Goal: Task Accomplishment & Management: Complete application form

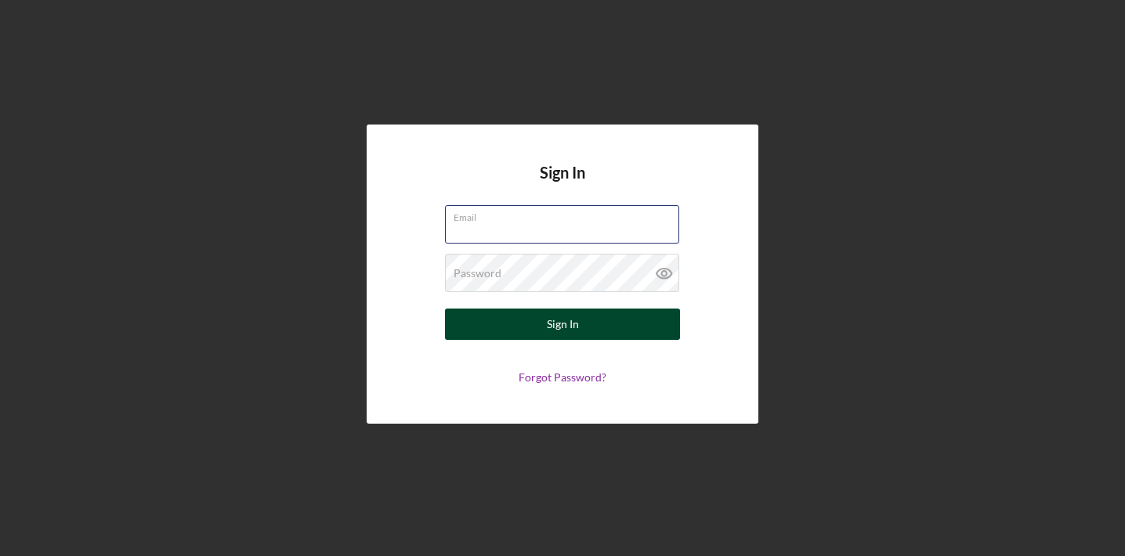
type input "[EMAIL_ADDRESS][DOMAIN_NAME]"
click at [583, 324] on button "Sign In" at bounding box center [562, 324] width 235 height 31
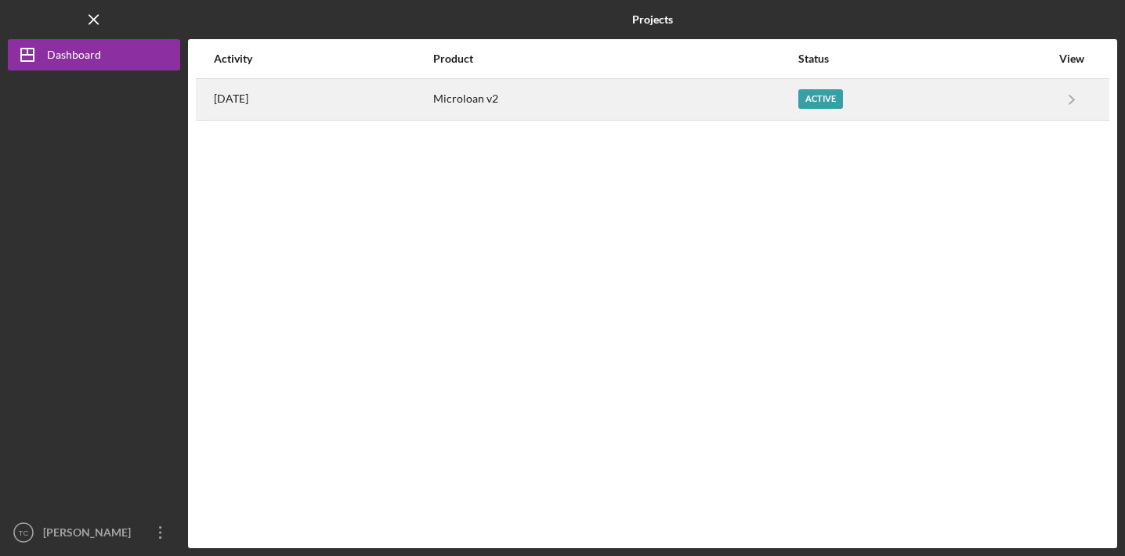
click at [920, 111] on div "Active" at bounding box center [924, 99] width 252 height 39
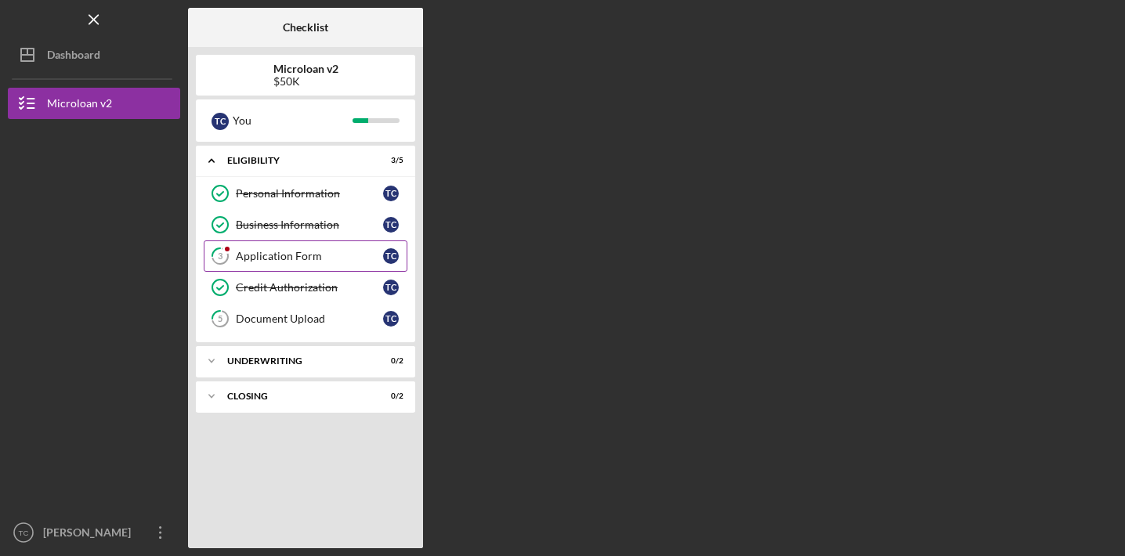
click at [302, 256] on div "Application Form" at bounding box center [309, 256] width 147 height 13
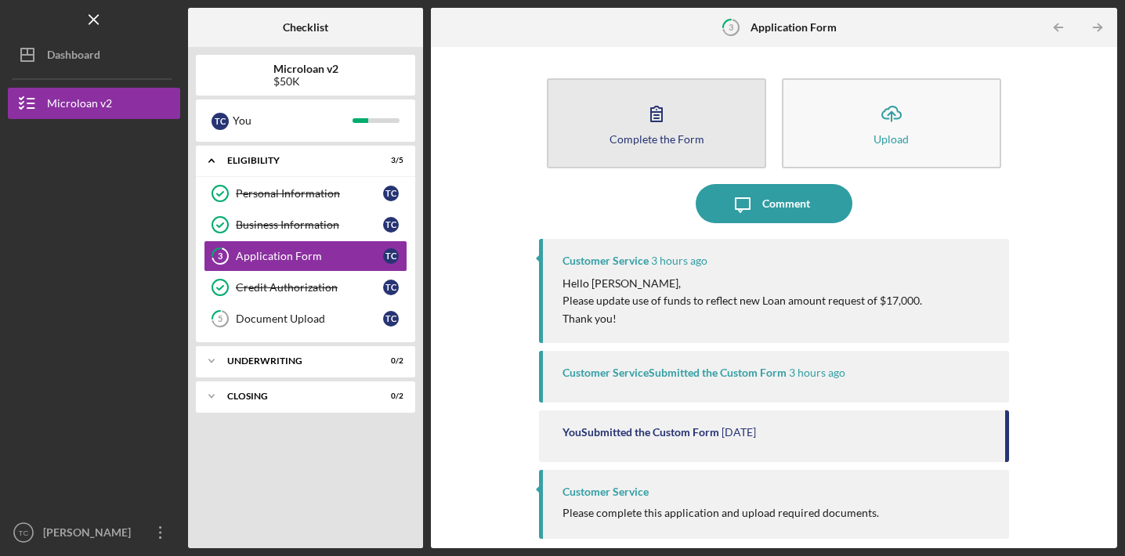
click at [645, 122] on icon "button" at bounding box center [656, 113] width 39 height 39
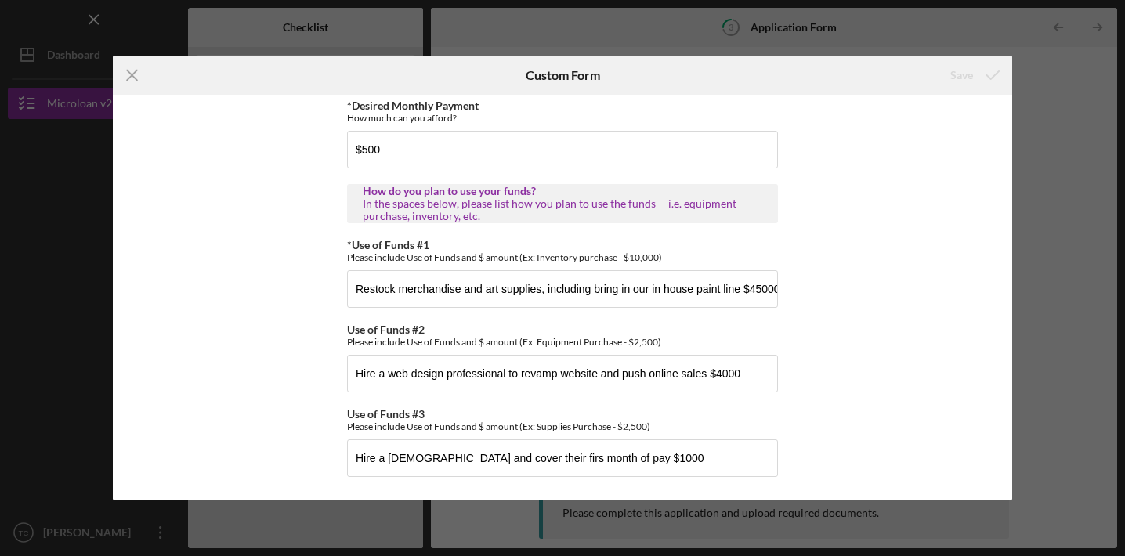
scroll to position [909, 0]
click at [771, 292] on input "Restock merchandise and art supplies, including bring in our in house paint lin…" at bounding box center [562, 289] width 431 height 38
type input "Restock merchandise and art supplies, including bring in our in house paint lin…"
click at [715, 457] on input "Hire a [DEMOGRAPHIC_DATA] and cover their firs month of pay $1000" at bounding box center [562, 458] width 431 height 38
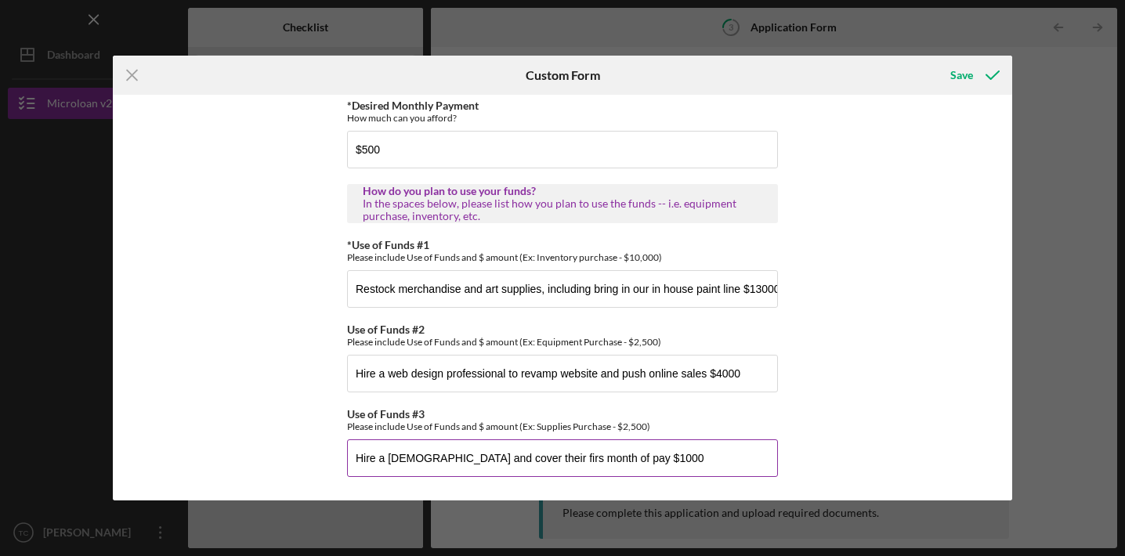
click at [715, 457] on input "Hire a [DEMOGRAPHIC_DATA] and cover their firs month of pay $1000" at bounding box center [562, 458] width 431 height 38
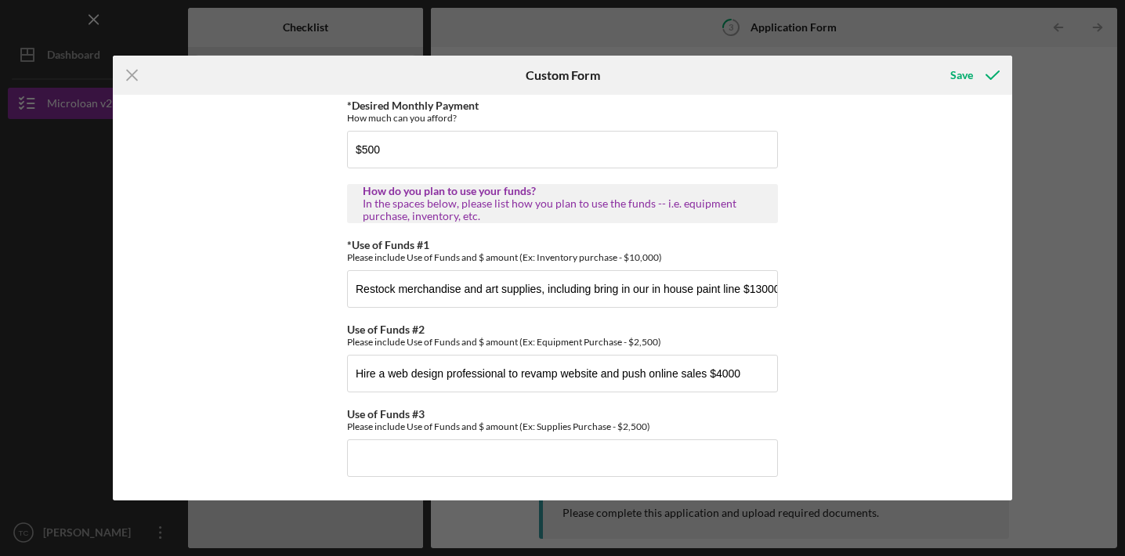
click at [902, 378] on div "*Applicant Personal Phone Number [PHONE_NUMBER] *How did you hear about us? Nam…" at bounding box center [563, 298] width 900 height 406
click at [969, 77] on div "Save" at bounding box center [961, 75] width 23 height 31
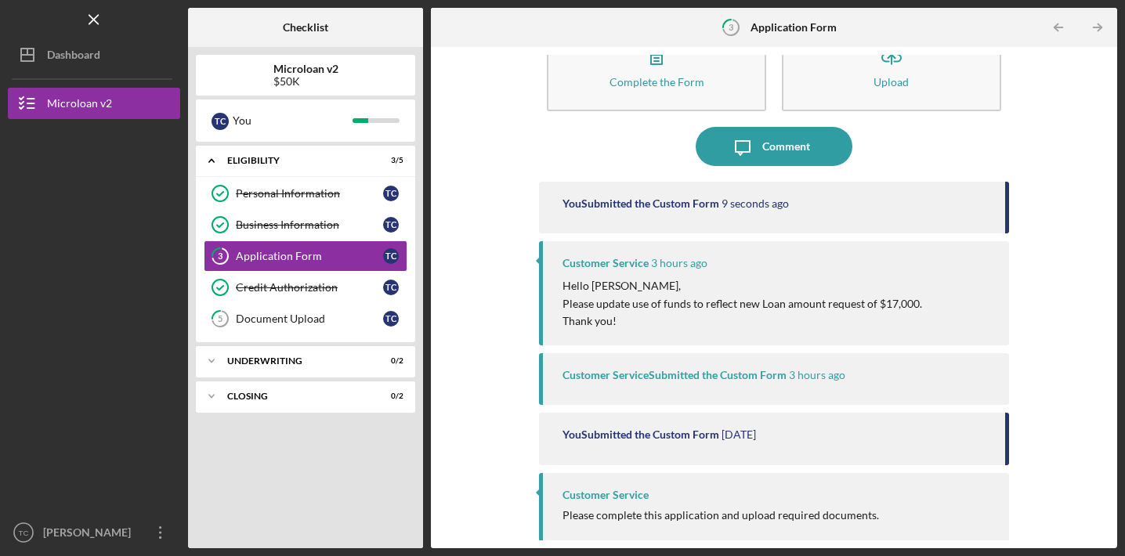
scroll to position [56, 0]
click at [796, 143] on div "Comment" at bounding box center [786, 147] width 48 height 39
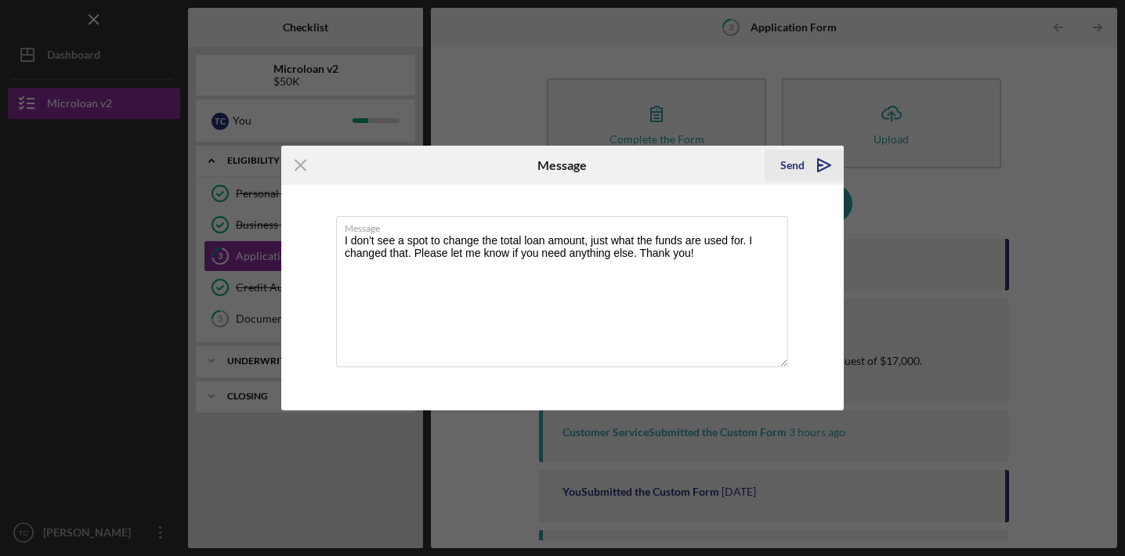
type textarea "I don't see a spot to change the total loan amount, just what the funds are use…"
click at [824, 163] on polygon "submit" at bounding box center [824, 165] width 13 height 13
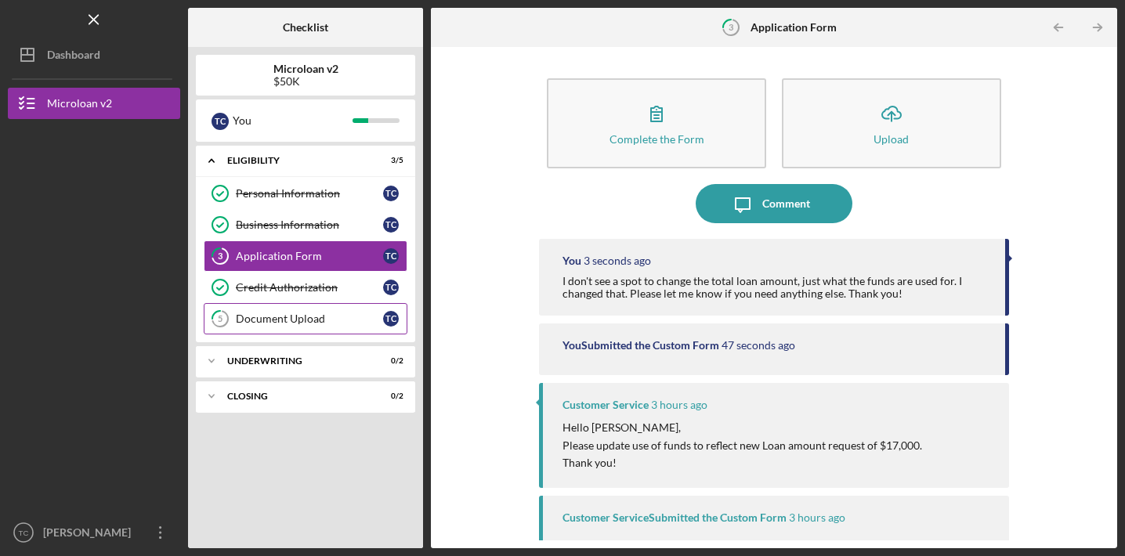
click at [283, 323] on div "Document Upload" at bounding box center [309, 319] width 147 height 13
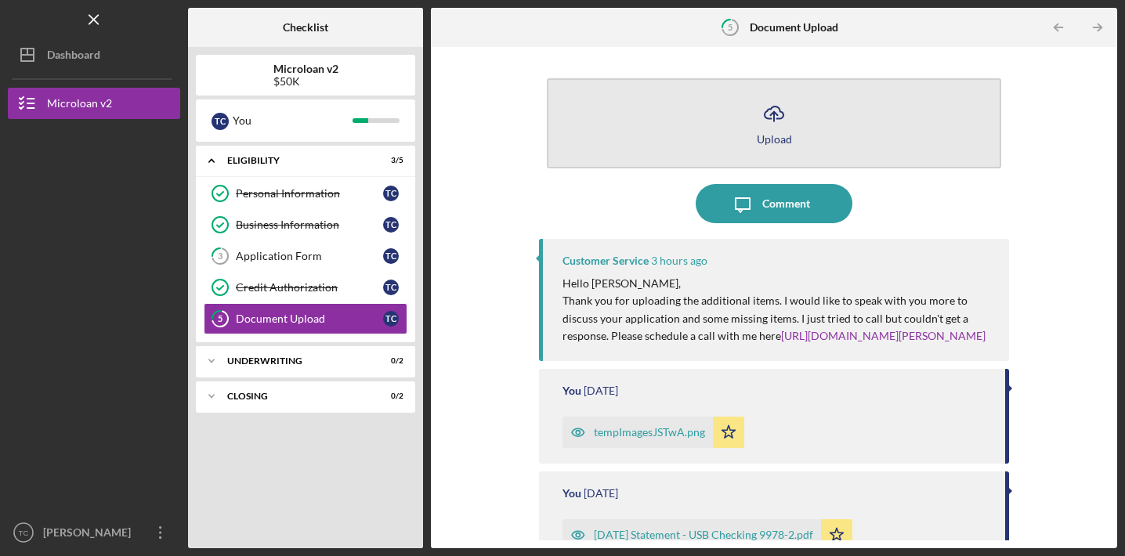
click at [765, 129] on icon "Icon/Upload" at bounding box center [773, 113] width 39 height 39
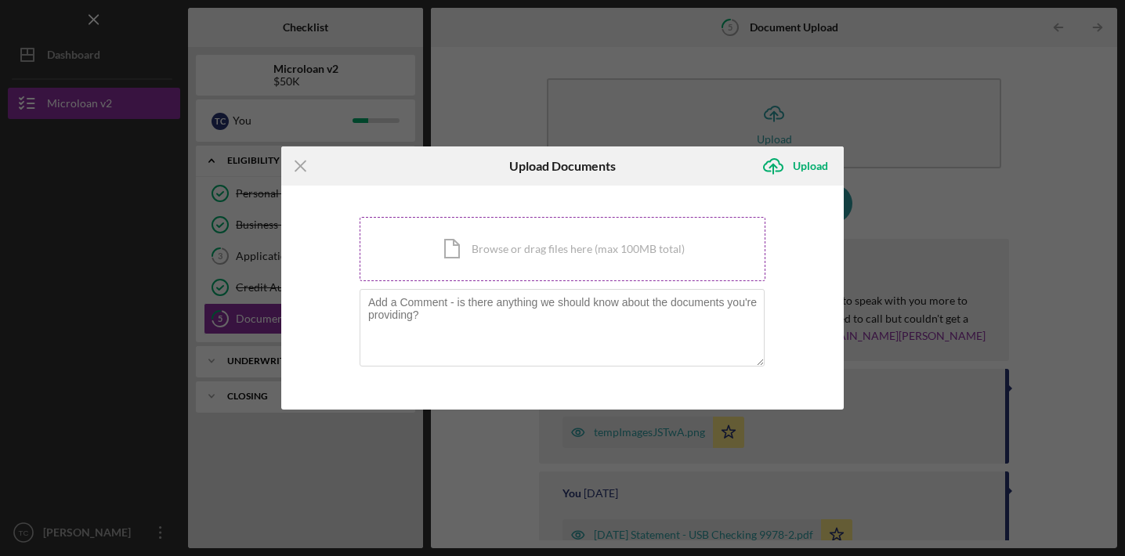
click at [577, 251] on div "Icon/Document Browse or drag files here (max 100MB total) Tap to choose files o…" at bounding box center [563, 249] width 406 height 64
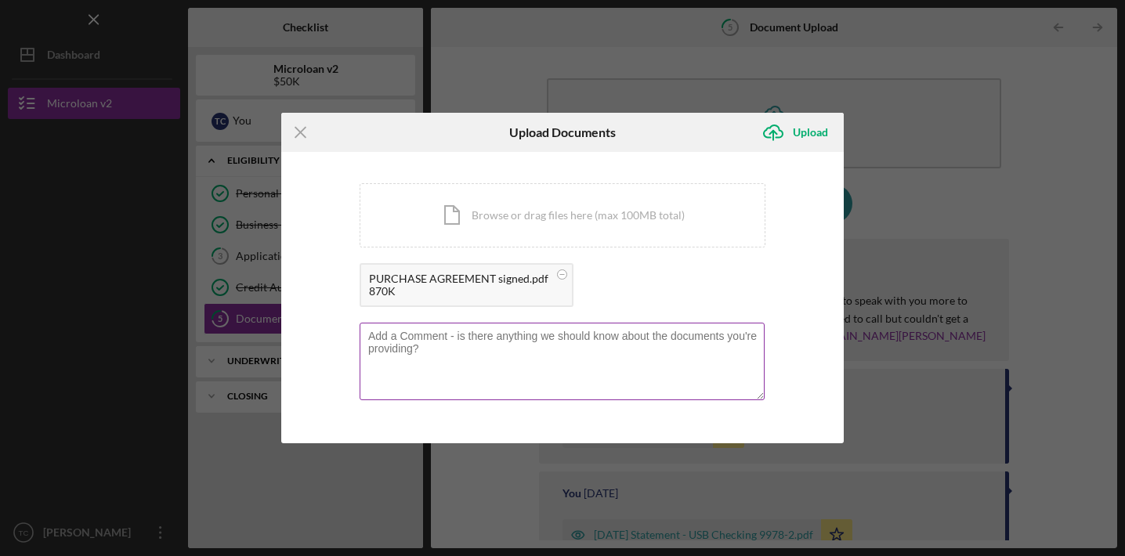
click at [577, 360] on textarea at bounding box center [562, 361] width 405 height 77
type textarea "Purchase agreement signed [DATE]"
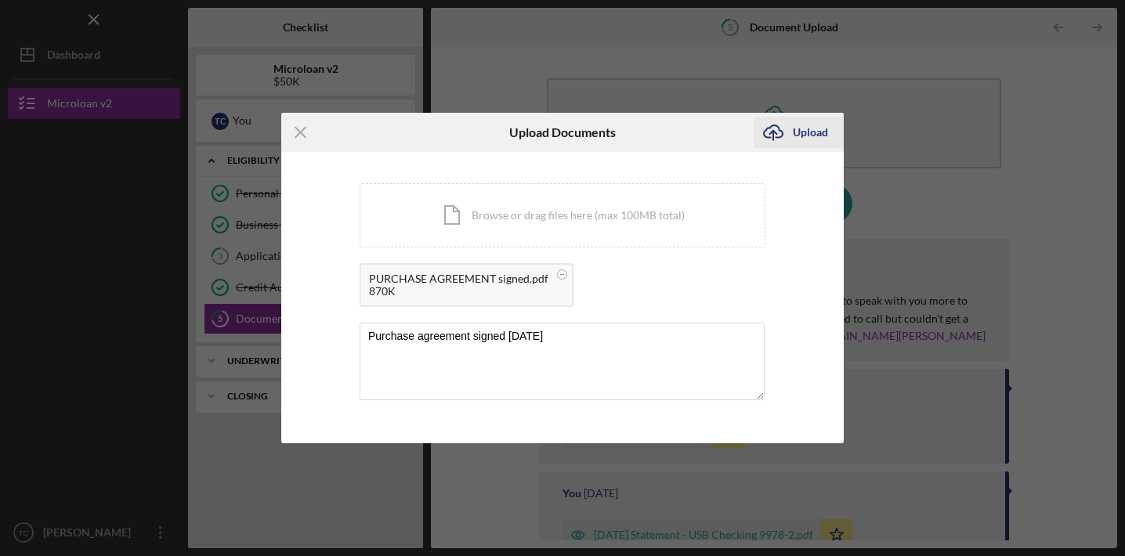
click at [808, 128] on div "Upload" at bounding box center [810, 132] width 35 height 31
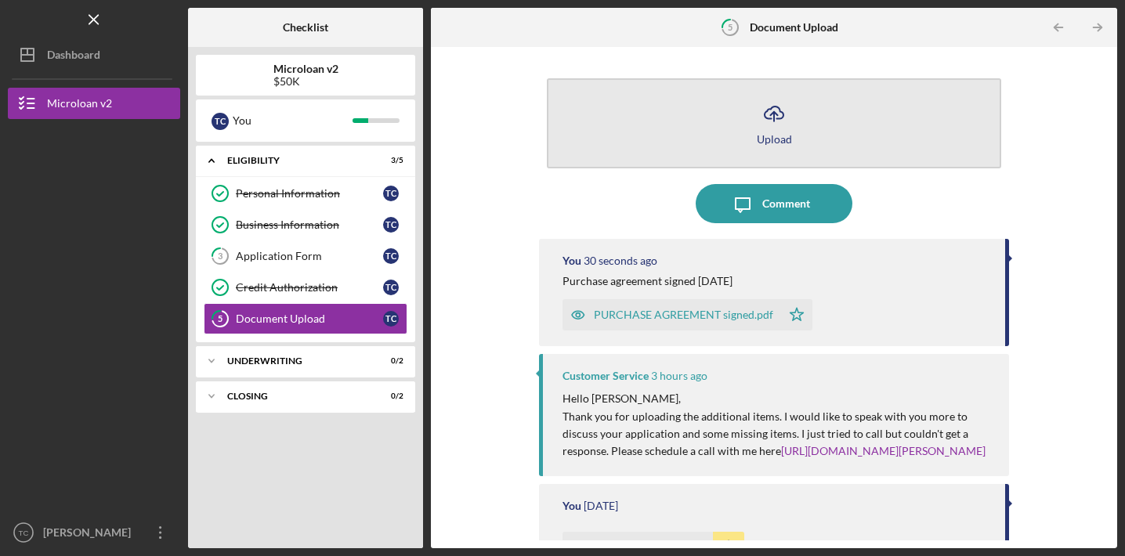
click at [768, 136] on div "Upload" at bounding box center [774, 139] width 35 height 12
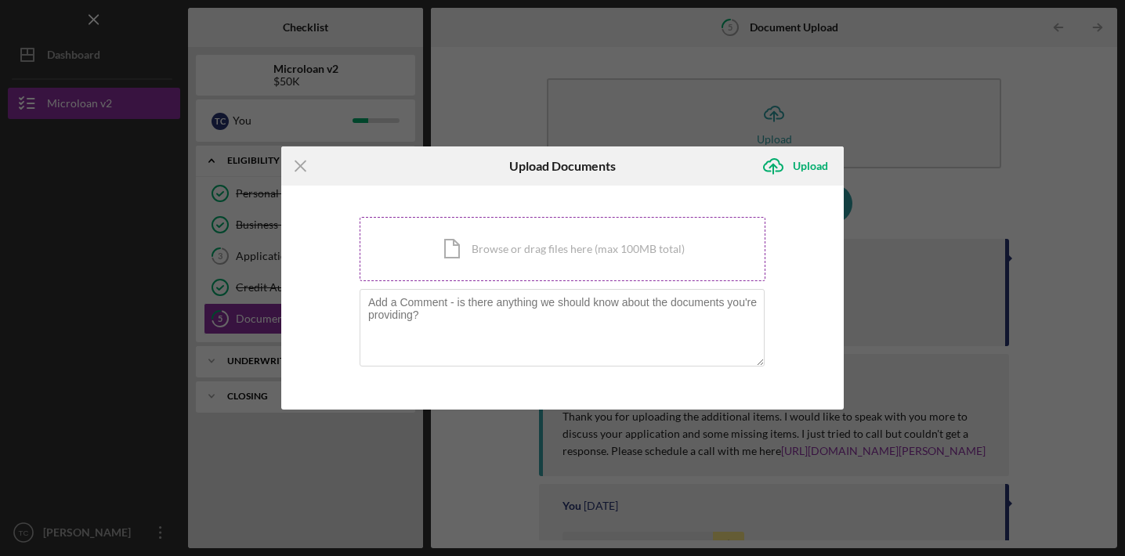
click at [540, 248] on div "Icon/Document Browse or drag files here (max 100MB total) Tap to choose files o…" at bounding box center [563, 249] width 406 height 64
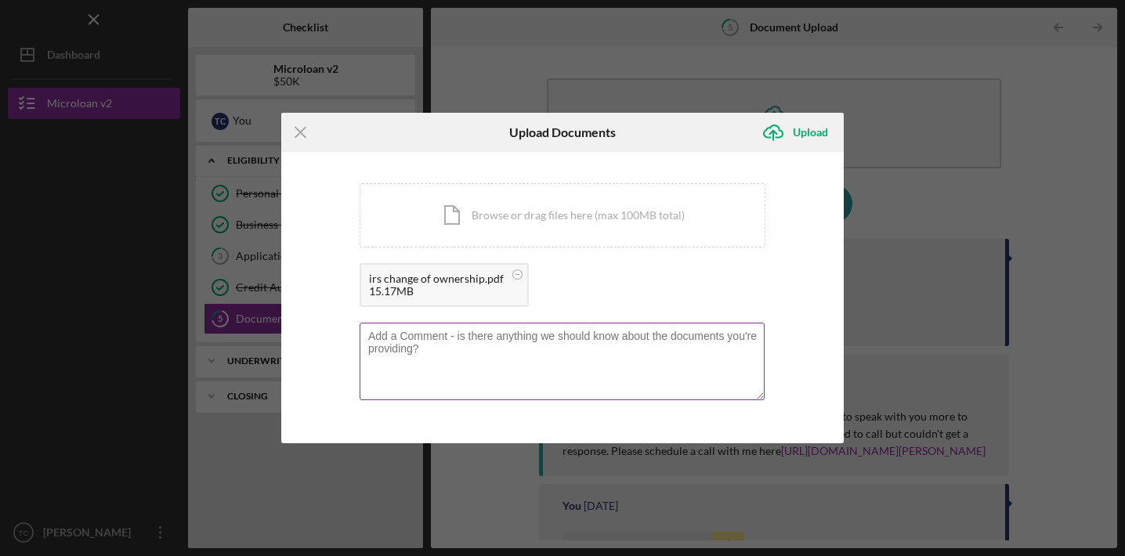
click at [595, 365] on textarea at bounding box center [562, 361] width 405 height 77
type textarea "Official form from the IRS showing change of ownership"
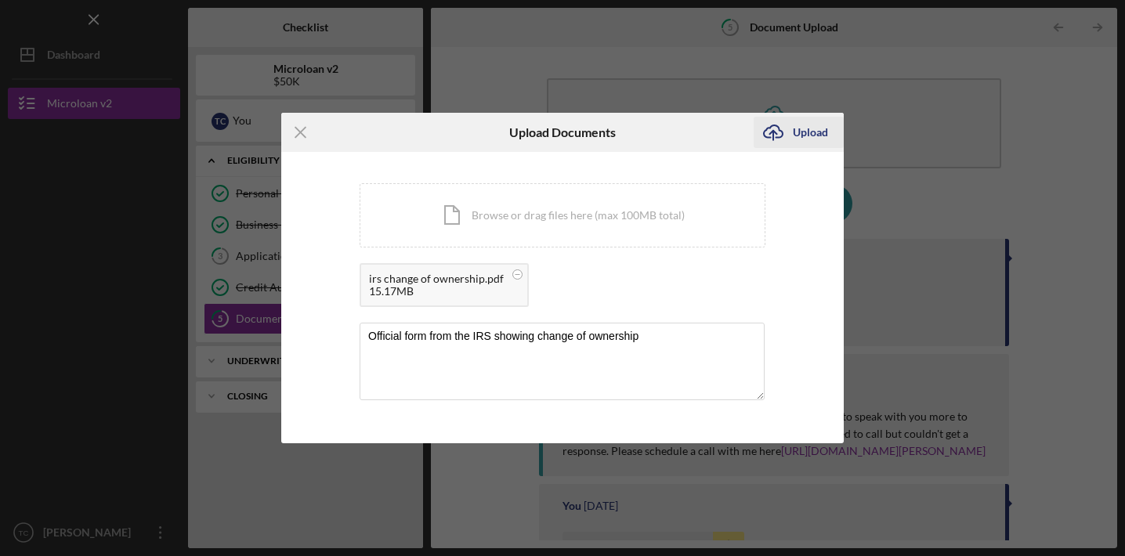
click at [818, 134] on div "Upload" at bounding box center [810, 132] width 35 height 31
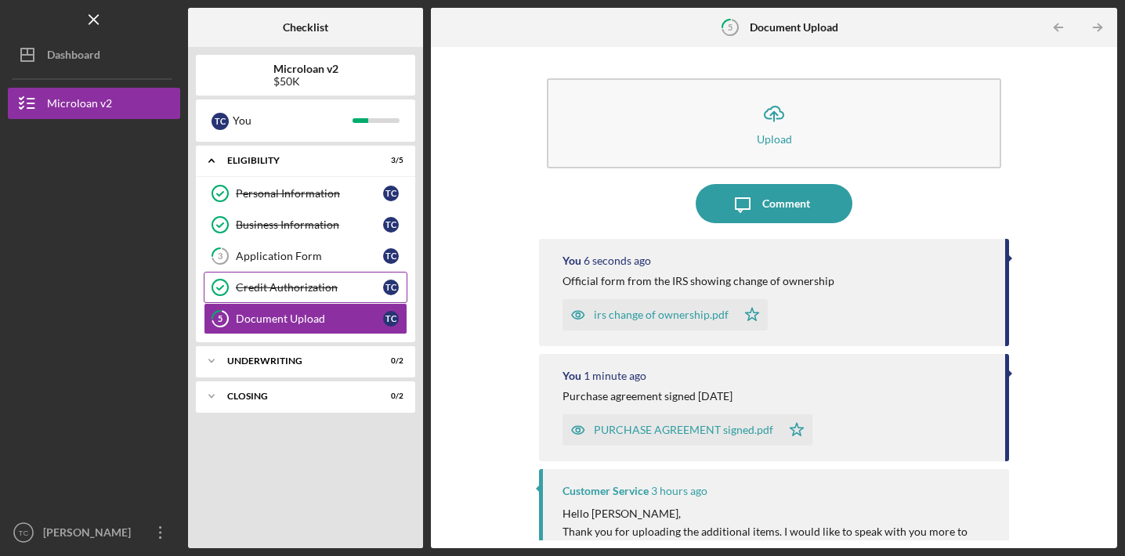
click at [294, 288] on div "Credit Authorization" at bounding box center [309, 287] width 147 height 13
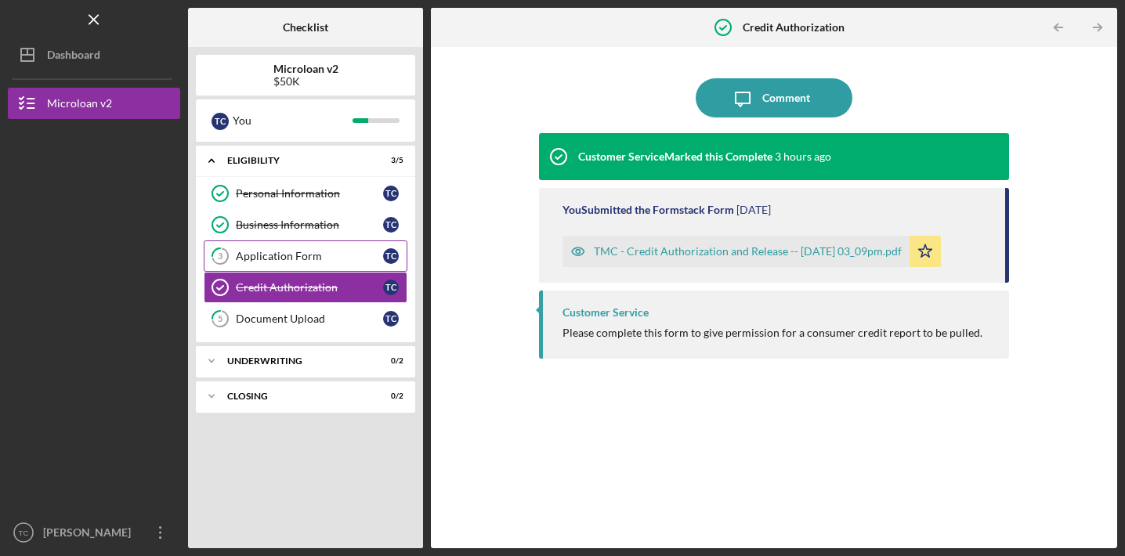
click at [294, 251] on div "Application Form" at bounding box center [309, 256] width 147 height 13
